Goal: Task Accomplishment & Management: Use online tool/utility

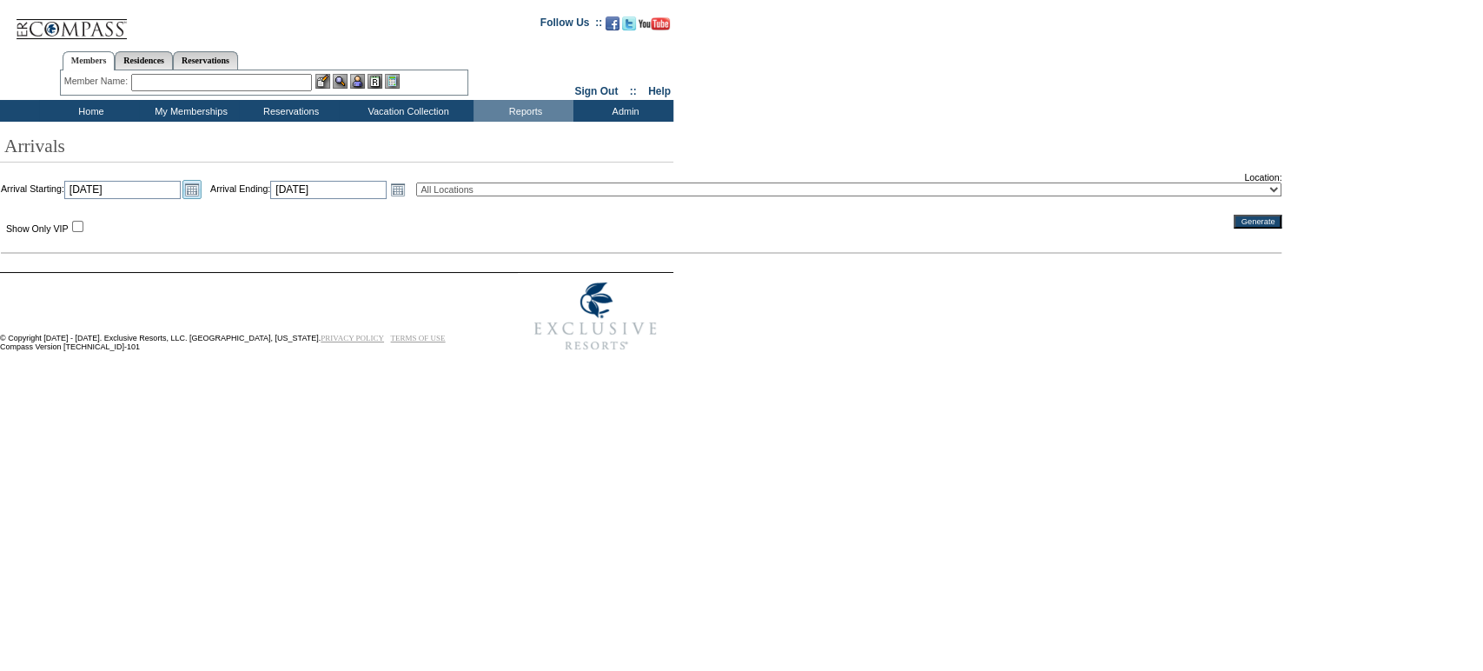
click at [202, 191] on link "Open the calendar popup." at bounding box center [191, 189] width 19 height 19
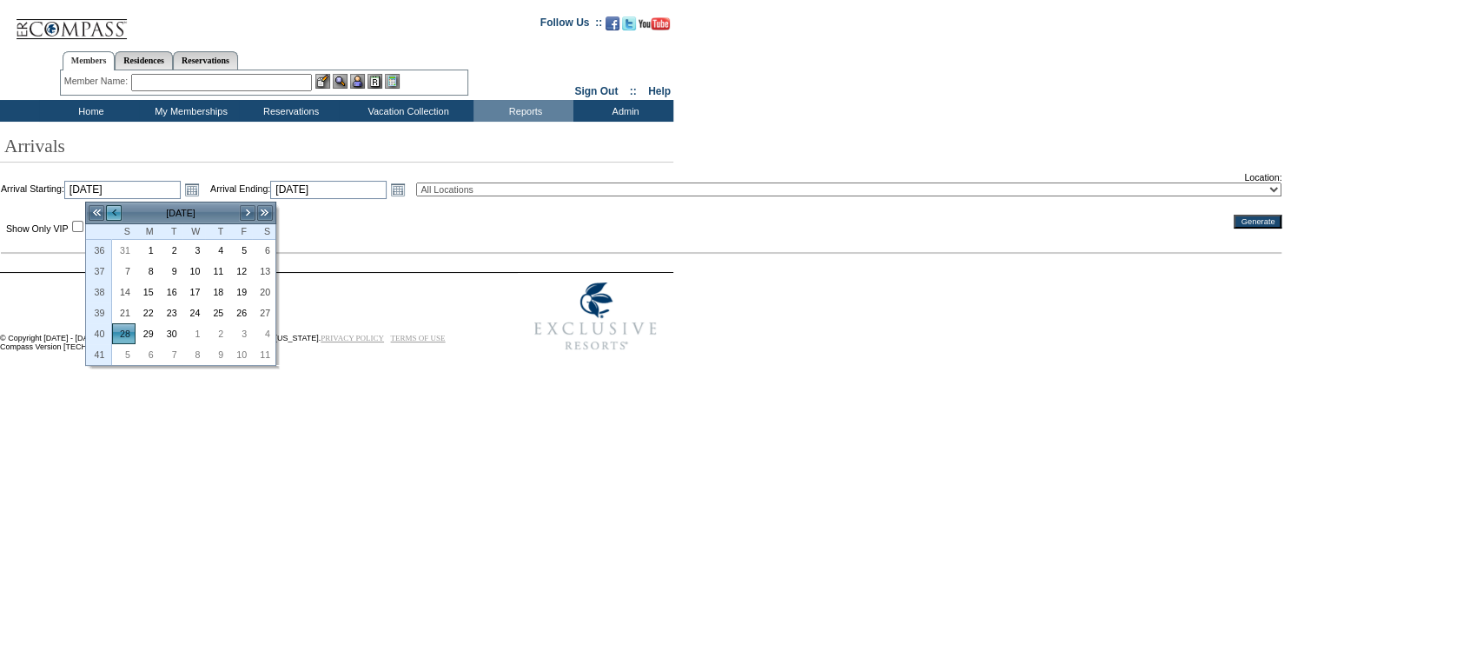
click at [112, 210] on link "<" at bounding box center [113, 212] width 17 height 17
click at [236, 297] on link "15" at bounding box center [240, 291] width 22 height 19
type input "[DATE]"
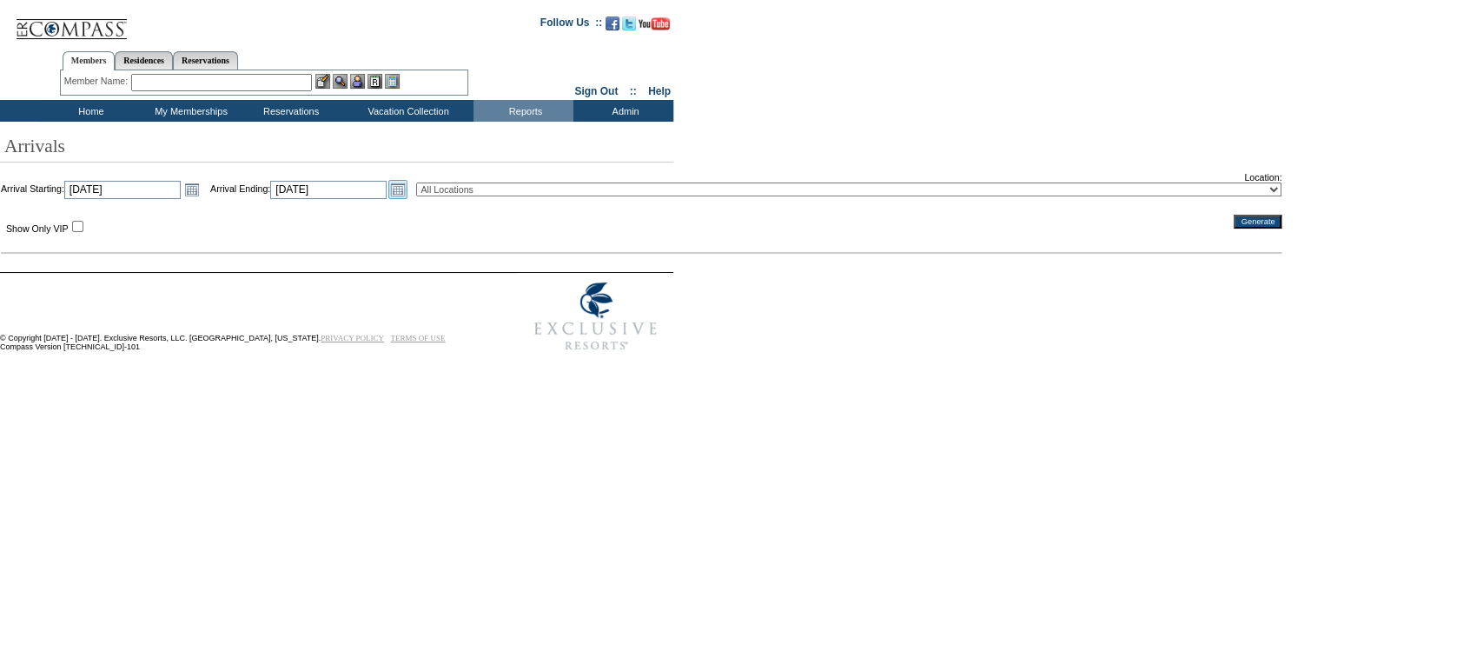
click at [407, 195] on link "Open the calendar popup." at bounding box center [397, 189] width 19 height 19
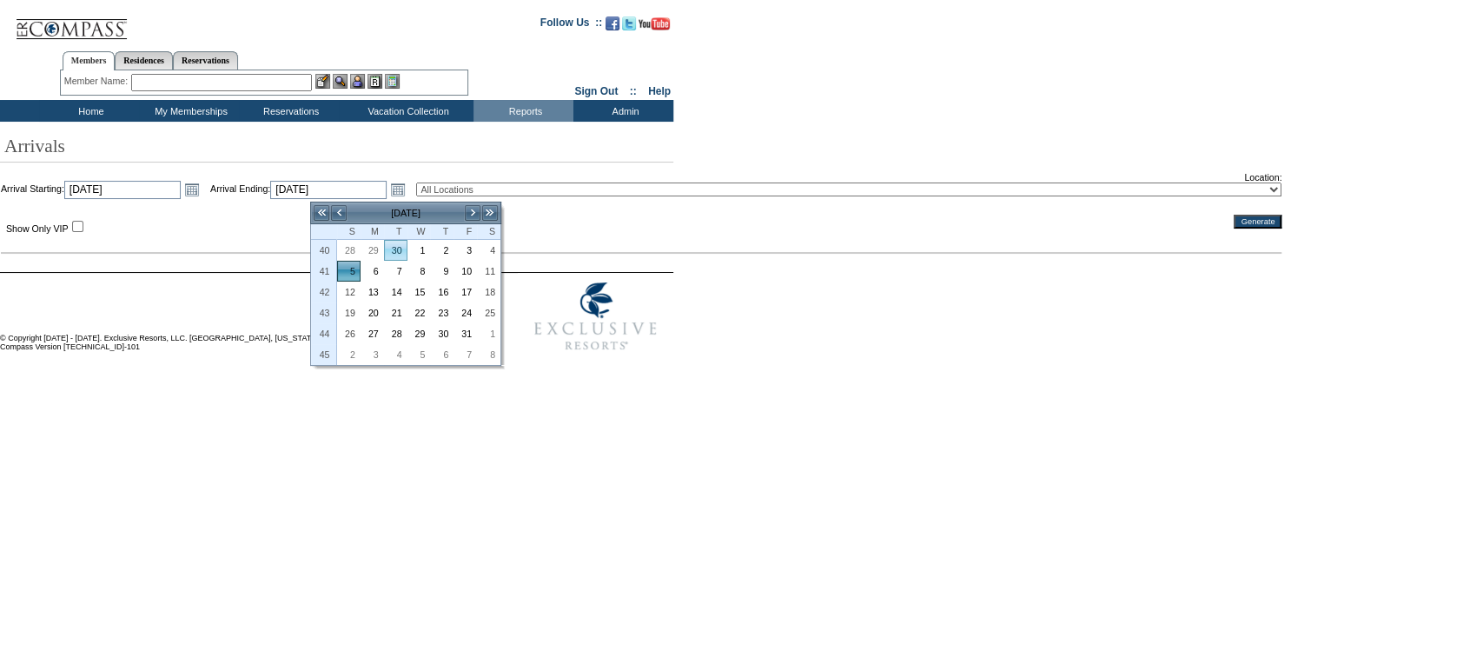
click at [403, 248] on link "30" at bounding box center [396, 250] width 22 height 19
type input "[DATE]"
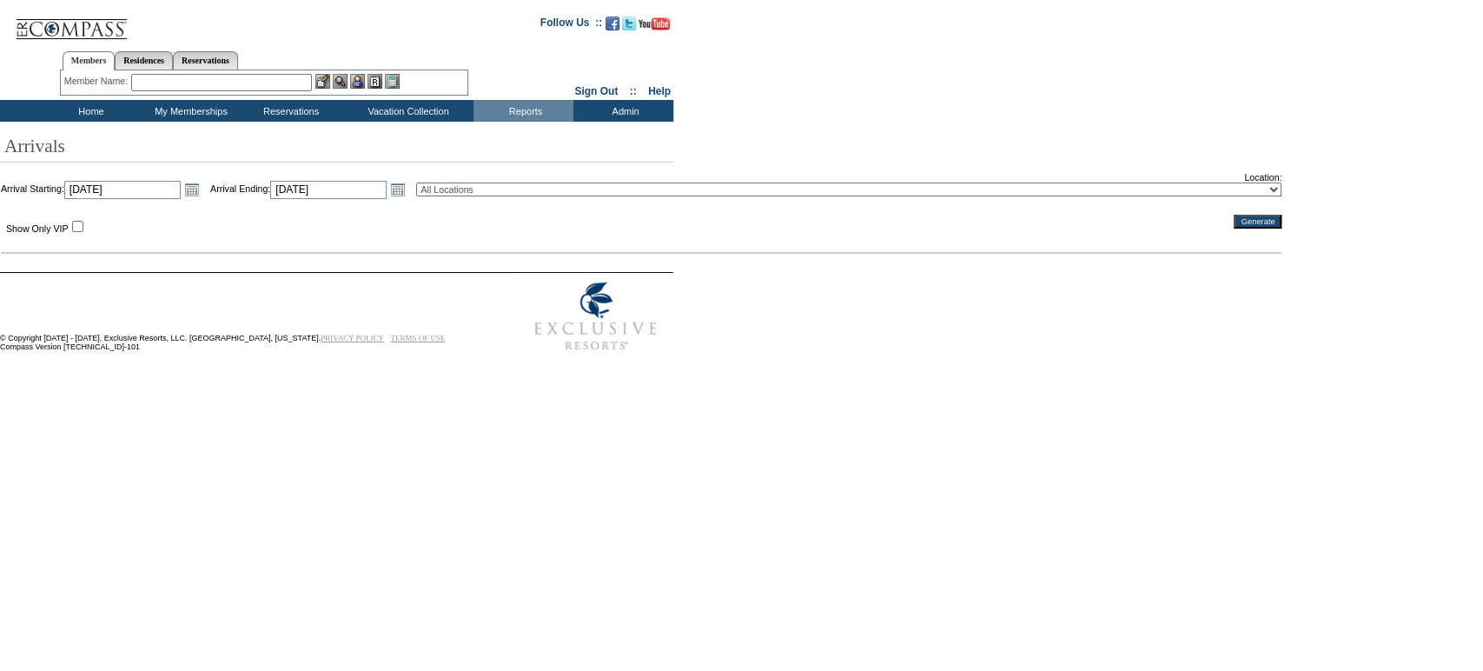
click at [514, 196] on select "All Locations 2024 The Founders Cup - Eden Club Founders Cup 2025 Kentucky Derb…" at bounding box center [848, 189] width 865 height 14
select select "22"
click at [459, 184] on select "All Locations 2024 The Founders Cup - Eden Club Founders Cup 2025 Kentucky Derb…" at bounding box center [848, 189] width 865 height 14
click at [1234, 228] on input "Generate" at bounding box center [1258, 222] width 48 height 14
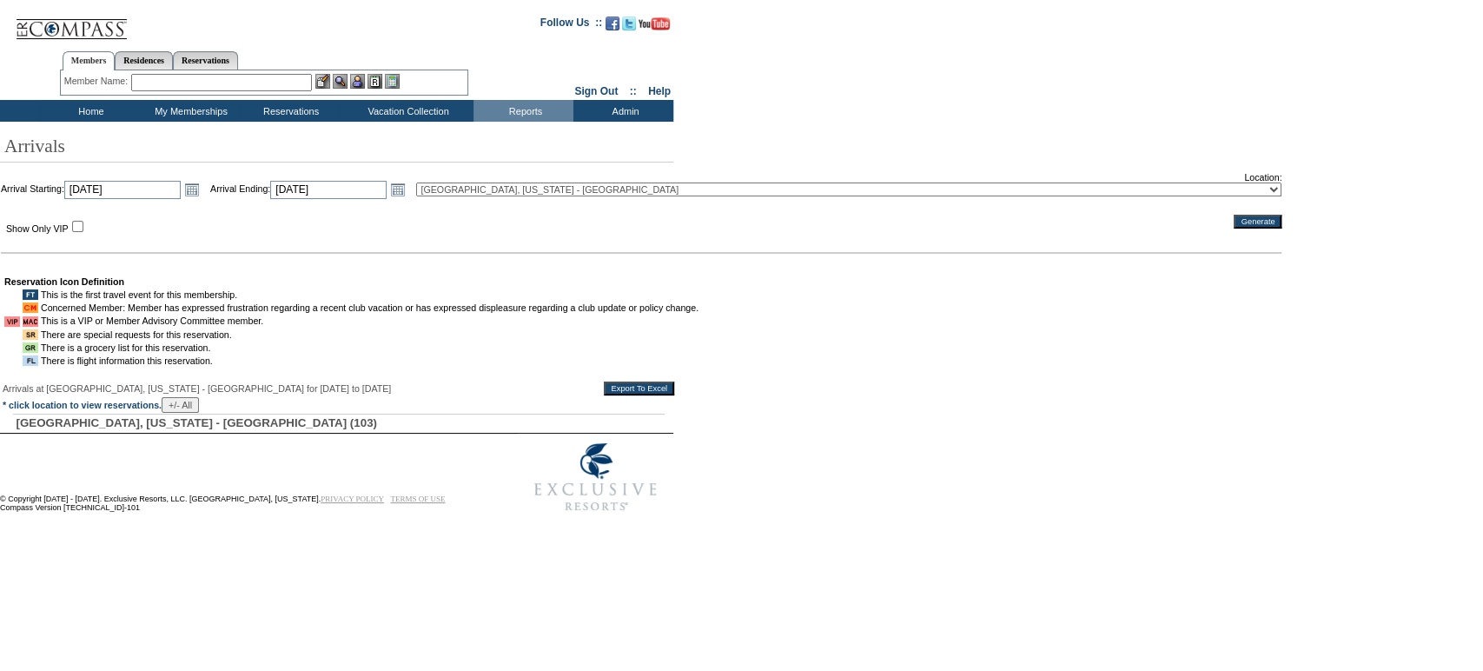
click at [635, 395] on input "Export To Excel" at bounding box center [639, 388] width 70 height 14
click at [383, 128] on td "Residence Collection" at bounding box center [411, 133] width 136 height 17
